Goal: Information Seeking & Learning: Learn about a topic

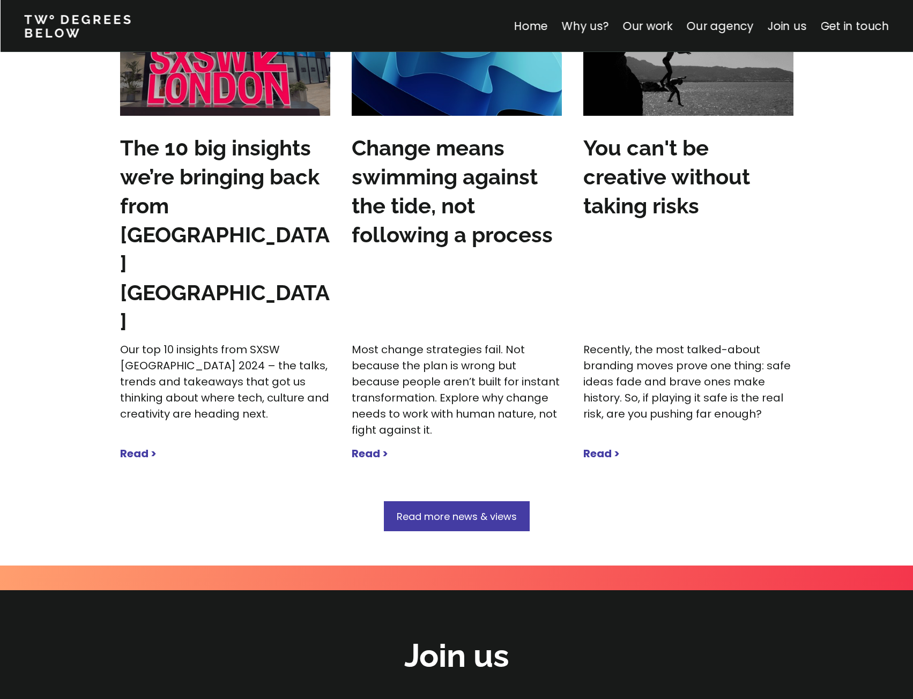
scroll to position [3569, 0]
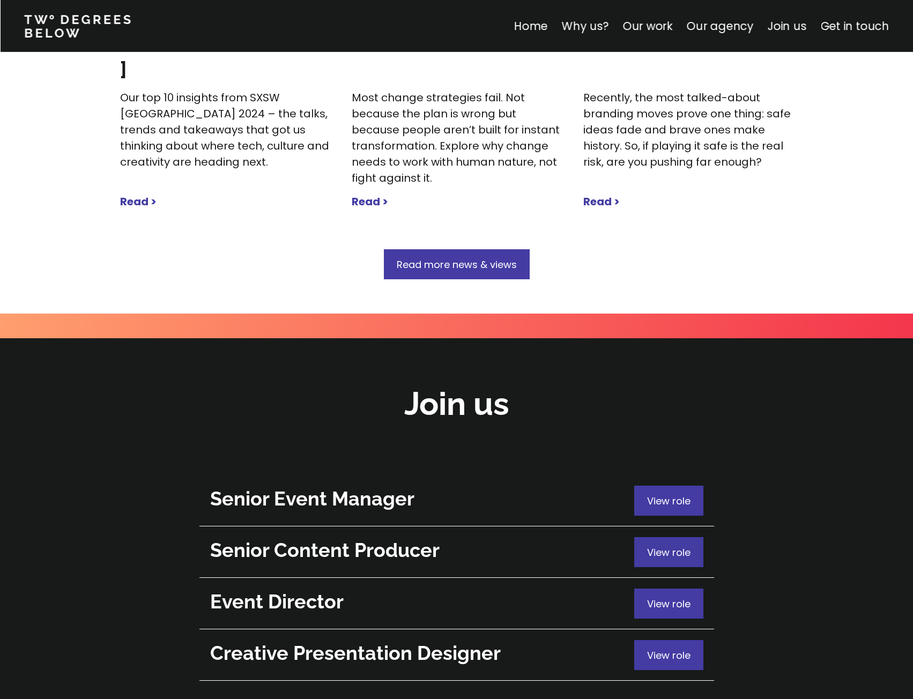
click at [663, 589] on div "View role" at bounding box center [668, 604] width 69 height 30
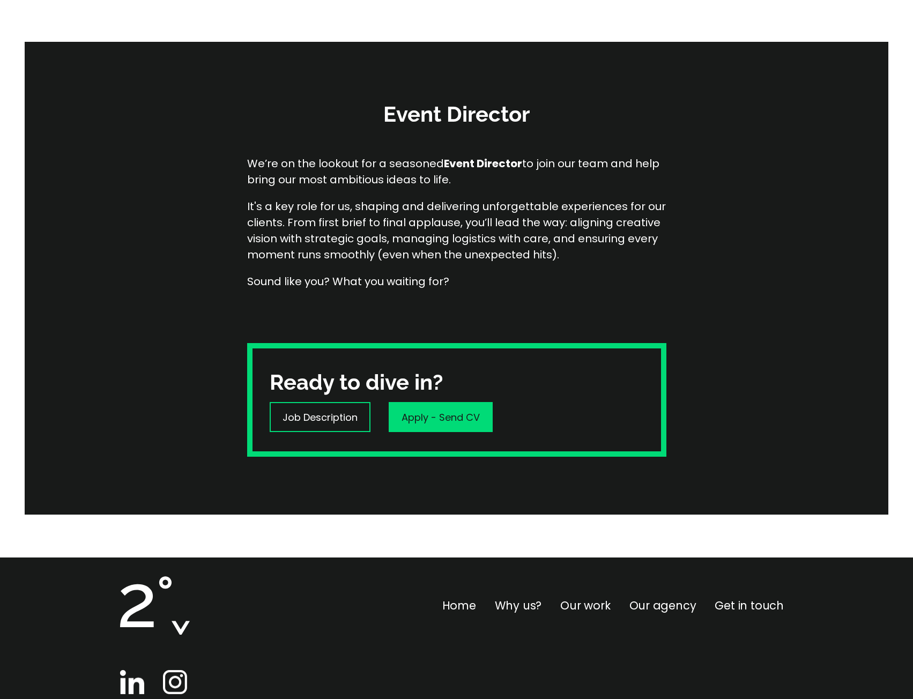
scroll to position [176, 0]
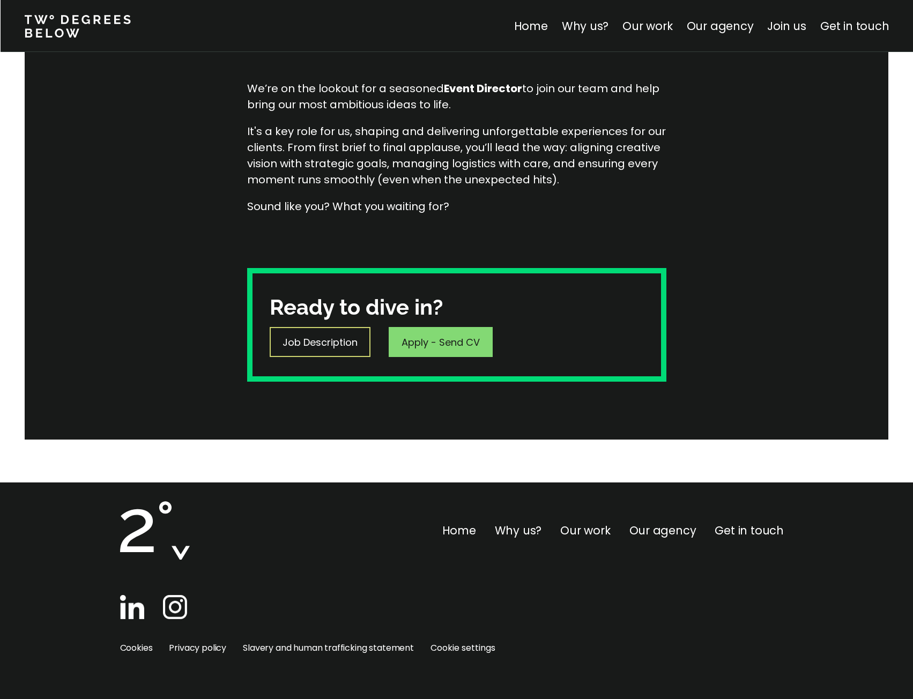
click at [331, 340] on p "Job Description" at bounding box center [319, 342] width 75 height 14
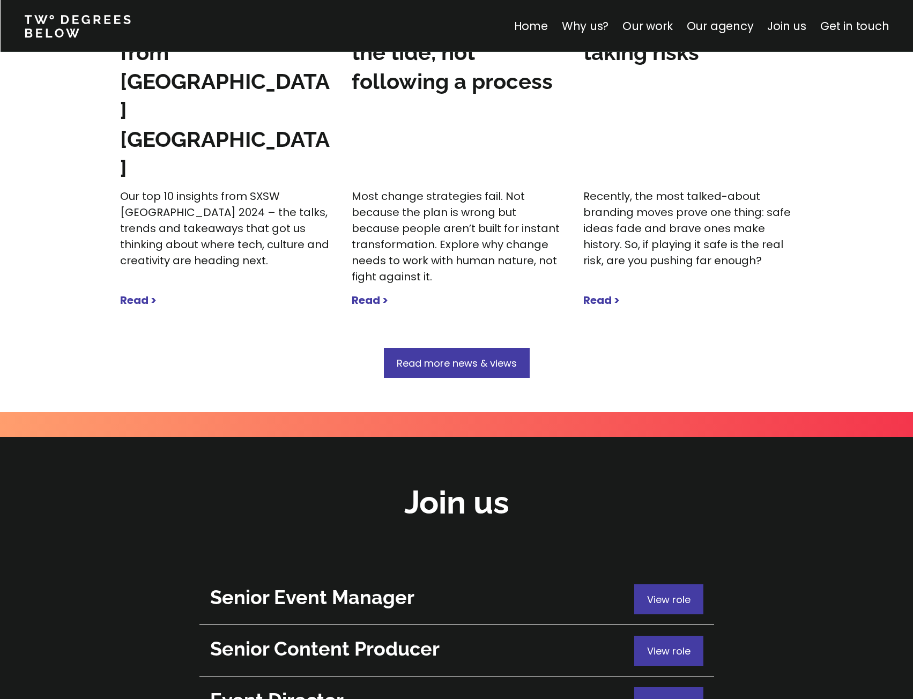
scroll to position [3607, 0]
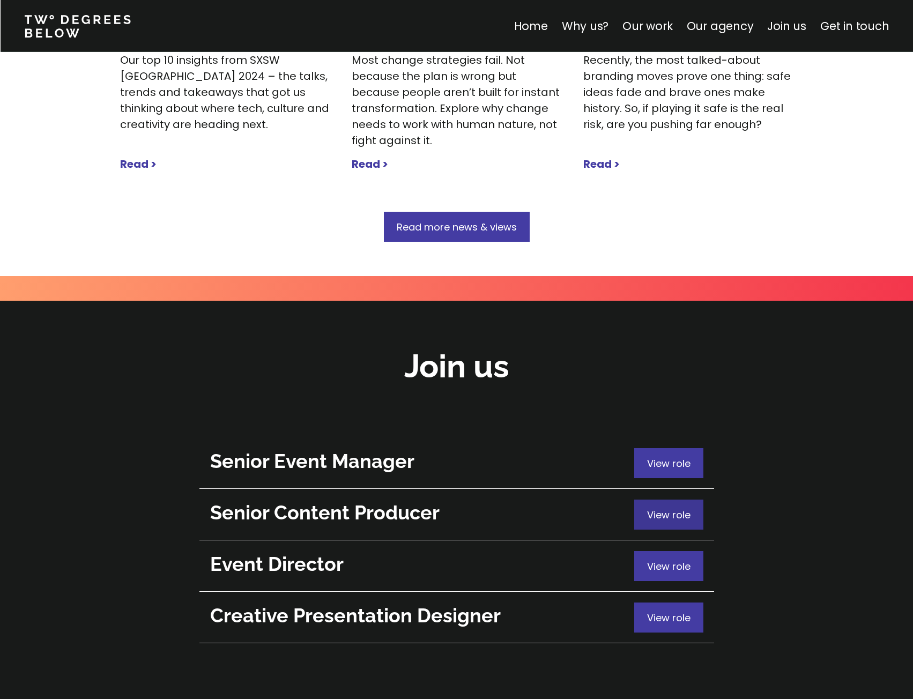
click at [662, 448] on div "View role" at bounding box center [668, 463] width 69 height 30
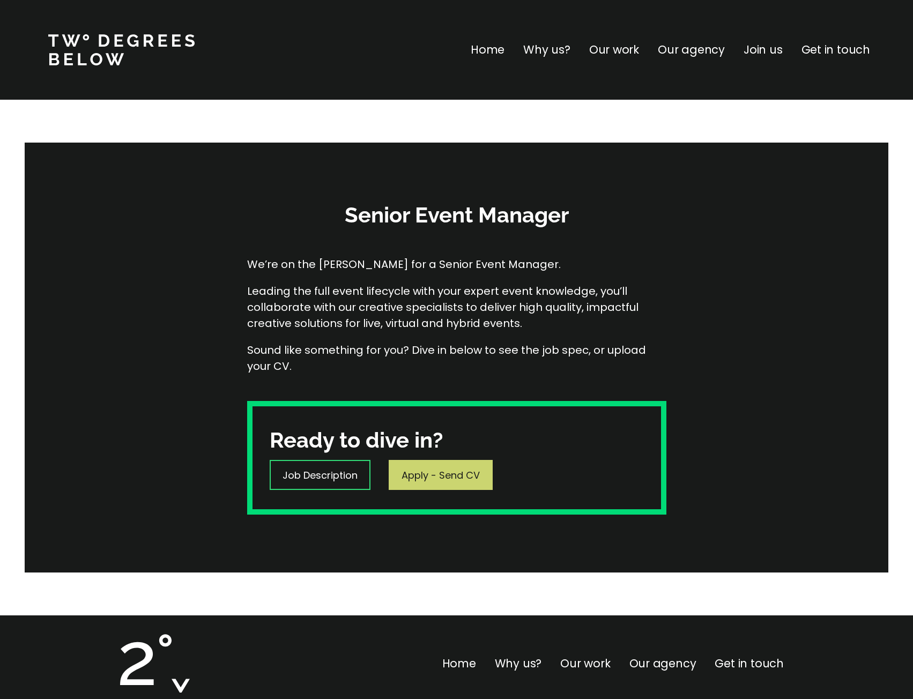
click at [353, 477] on p "Job Description" at bounding box center [319, 475] width 75 height 14
